Goal: Communication & Community: Answer question/provide support

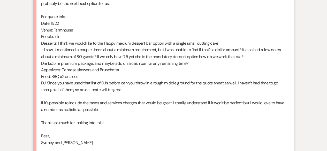
scroll to position [491, 0]
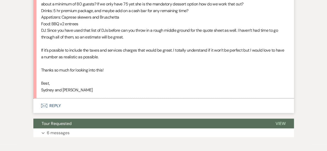
click at [93, 113] on button "Envelope Reply" at bounding box center [163, 106] width 260 height 14
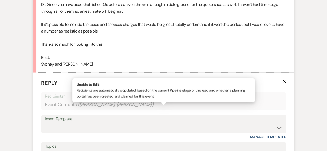
scroll to position [568, 0]
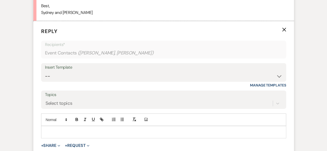
click at [88, 138] on div at bounding box center [163, 132] width 244 height 12
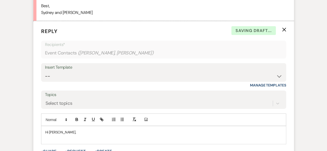
scroll to position [570, 0]
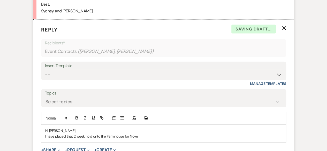
click at [144, 134] on p "Hi [PERSON_NAME]," at bounding box center [163, 131] width 237 height 6
click at [143, 139] on p "I have placed that 2 week hold onto the Farmhouse for Nove" at bounding box center [163, 137] width 237 height 6
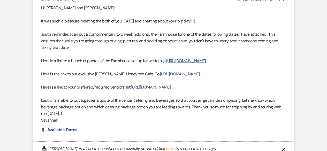
scroll to position [234, 0]
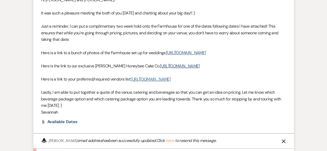
click at [159, 82] on link "[URL][DOMAIN_NAME]" at bounding box center [151, 78] width 40 height 5
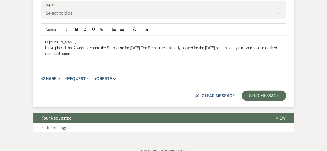
scroll to position [647, 0]
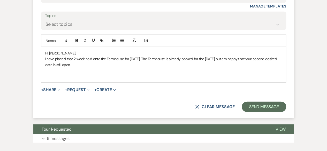
click at [88, 79] on p at bounding box center [163, 76] width 237 height 6
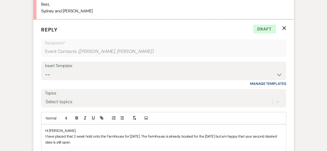
scroll to position [621, 0]
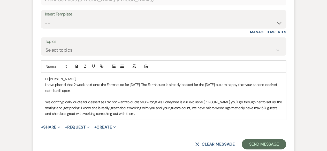
click at [126, 116] on p "We don't typically quote for dessert as I do not want to quote you wrong! As Ho…" at bounding box center [163, 107] width 237 height 17
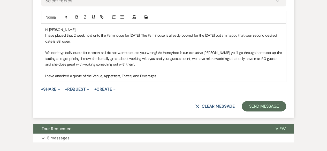
scroll to position [673, 0]
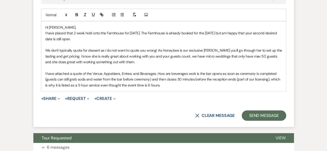
click at [117, 88] on p "I have attached a quote of the Venue, Appetizers, Entree, and Beverages. How ar…" at bounding box center [163, 79] width 237 height 17
click at [164, 88] on p "I have attached a quote of the Venue, Appetizers, Entree, and Beverages. How ar…" at bounding box center [163, 79] width 237 height 17
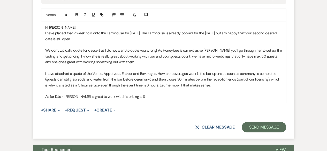
click at [92, 99] on p "As for DJs - [PERSON_NAME] is great to work with his pricing is $" at bounding box center [163, 97] width 237 height 6
click at [147, 99] on p "As for DJs - [PERSON_NAME] is AMAZING to work with his pricing is $" at bounding box center [163, 97] width 237 height 6
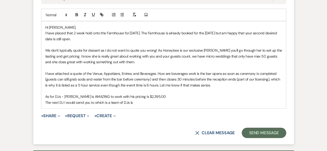
click at [95, 105] on p "The next DJ I would send you to which is a team of DJs is" at bounding box center [163, 103] width 237 height 6
click at [203, 105] on p "The next DJ I would send you to if [PERSON_NAME] is not available would be My W…" at bounding box center [163, 103] width 237 height 6
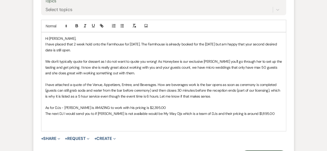
scroll to position [725, 0]
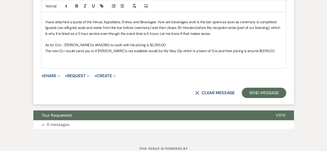
click at [236, 36] on p "I have attached a quote of the Venue, Appetizers, Entree, and Beverages. How ar…" at bounding box center [163, 27] width 237 height 17
click at [59, 65] on p at bounding box center [163, 63] width 237 height 6
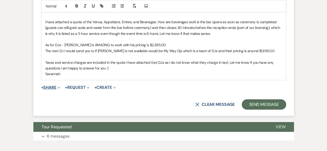
click at [59, 89] on use "button" at bounding box center [59, 88] width 2 height 2
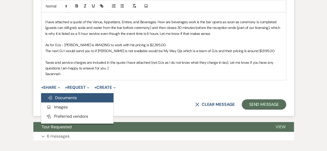
click at [66, 100] on span "Doc Upload Documents" at bounding box center [61, 97] width 29 height 5
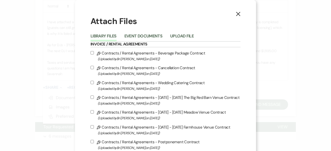
click at [301, 19] on div "X Attach Files Library Files Event Documents Upload File Invoice / Rental Agree…" at bounding box center [165, 75] width 331 height 151
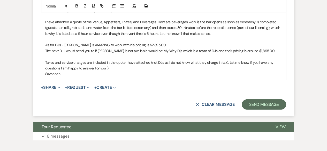
click at [56, 90] on button "+ Share Expand" at bounding box center [50, 87] width 19 height 4
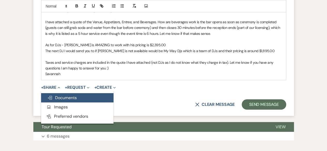
click at [72, 103] on button "Doc Upload Documents" at bounding box center [77, 97] width 72 height 9
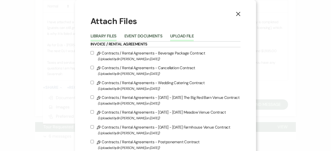
click at [175, 37] on button "Upload File" at bounding box center [182, 37] width 24 height 7
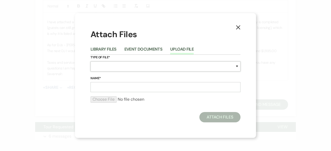
click at [174, 69] on select "Special Event Insurance Vendor Certificate of Insurance Contracts / Rental Agre…" at bounding box center [165, 66] width 150 height 10
select select "8"
click at [90, 61] on select "Special Event Insurance Vendor Certificate of Insurance Contracts / Rental Agre…" at bounding box center [165, 66] width 150 height 10
click at [140, 89] on input "Name*" at bounding box center [165, 87] width 150 height 10
type input "Farmhouse Quote"
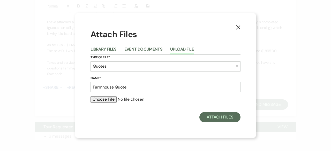
click at [110, 99] on input "file" at bounding box center [165, 99] width 150 height 6
type input "C:\fakepath\FARMHOUSE WEDDING QUOTE - [PERSON_NAME].docx (1).pdf"
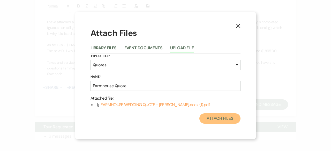
click at [221, 118] on button "Attach Files" at bounding box center [219, 118] width 41 height 10
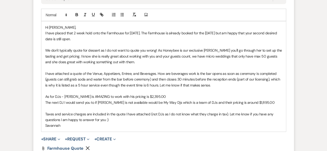
scroll to position [751, 0]
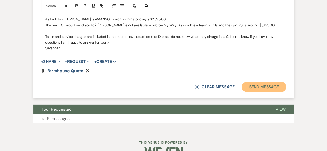
click at [260, 92] on button "Send Message" at bounding box center [263, 87] width 44 height 10
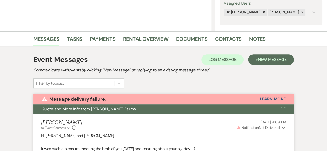
scroll to position [0, 0]
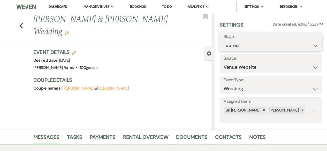
click at [269, 44] on select "Inquiry Follow Up Tour Requested Tour Confirmed Toured Proposal Sent Booked Lost" at bounding box center [270, 46] width 95 height 10
select select "6"
click at [223, 41] on select "Inquiry Follow Up Tour Requested Tour Confirmed Toured Proposal Sent Booked Lost" at bounding box center [270, 46] width 95 height 10
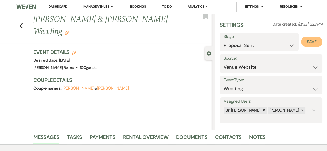
click at [307, 40] on button "Save" at bounding box center [311, 42] width 21 height 10
click at [23, 25] on icon "Previous" at bounding box center [21, 26] width 4 height 6
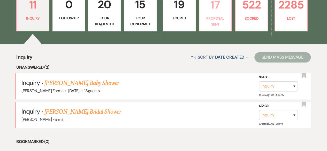
click at [208, 28] on link "17 Proposal Sent" at bounding box center [215, 11] width 33 height 39
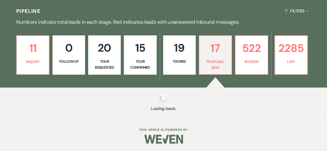
select select "6"
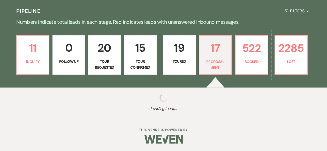
select select "6"
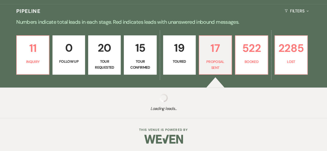
select select "6"
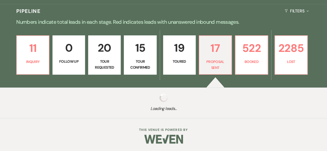
select select "6"
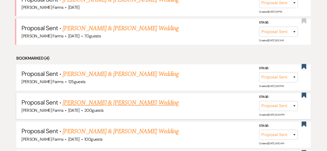
scroll to position [207, 0]
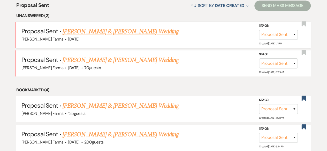
click at [126, 33] on link "[PERSON_NAME] & [PERSON_NAME] Wedding" at bounding box center [121, 31] width 116 height 9
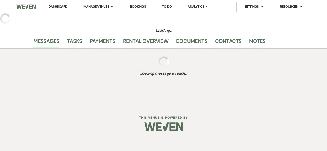
select select "6"
select select "5"
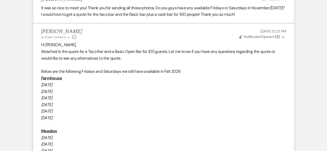
scroll to position [387, 0]
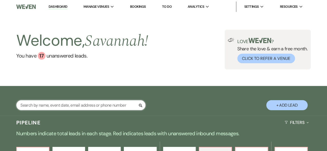
click at [86, 107] on input "text" at bounding box center [80, 105] width 129 height 10
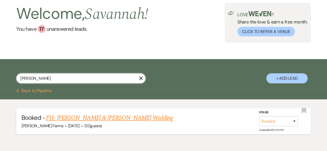
scroll to position [52, 0]
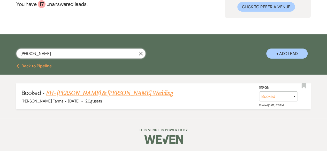
type input "[PERSON_NAME]"
click at [106, 93] on link "FH- [PERSON_NAME] & [PERSON_NAME] Wedding" at bounding box center [109, 93] width 127 height 9
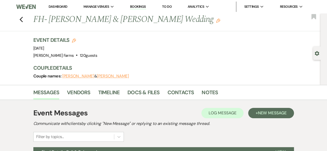
scroll to position [103, 0]
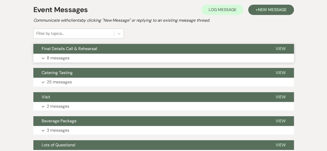
click at [75, 56] on button "Expand 8 messages" at bounding box center [163, 58] width 260 height 9
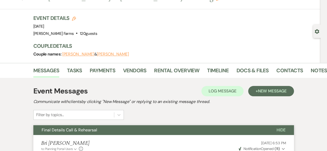
scroll to position [0, 0]
